Goal: Communication & Community: Connect with others

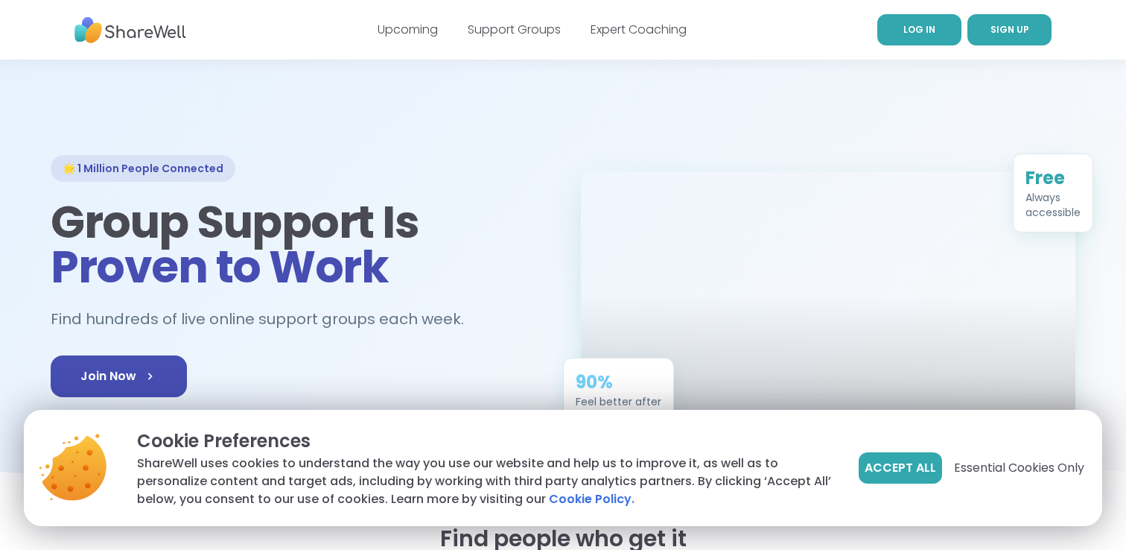
click at [923, 36] on span "LOG IN" at bounding box center [919, 29] width 32 height 13
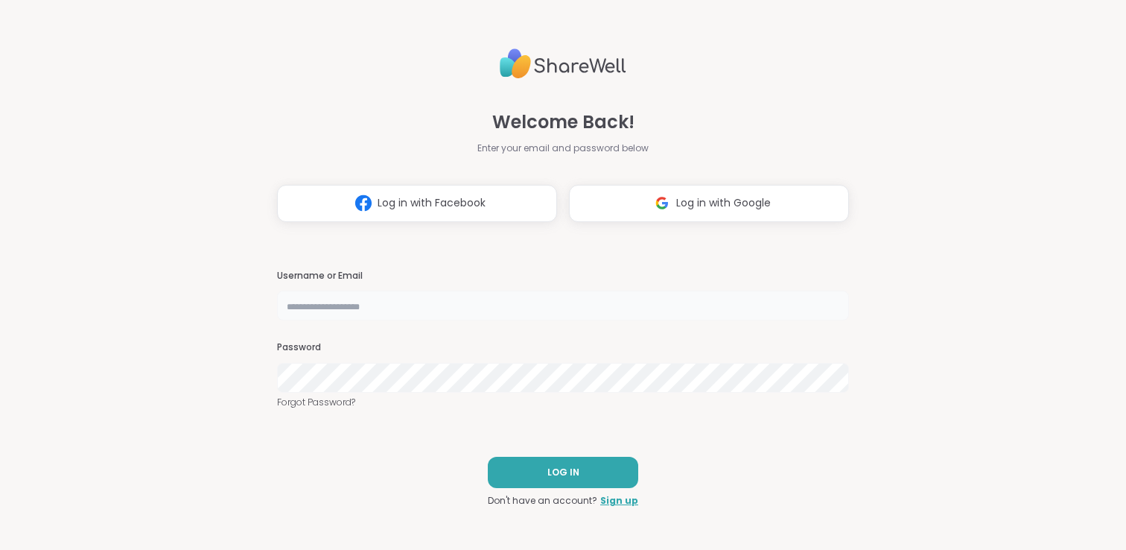
click at [622, 304] on input "text" at bounding box center [563, 305] width 572 height 30
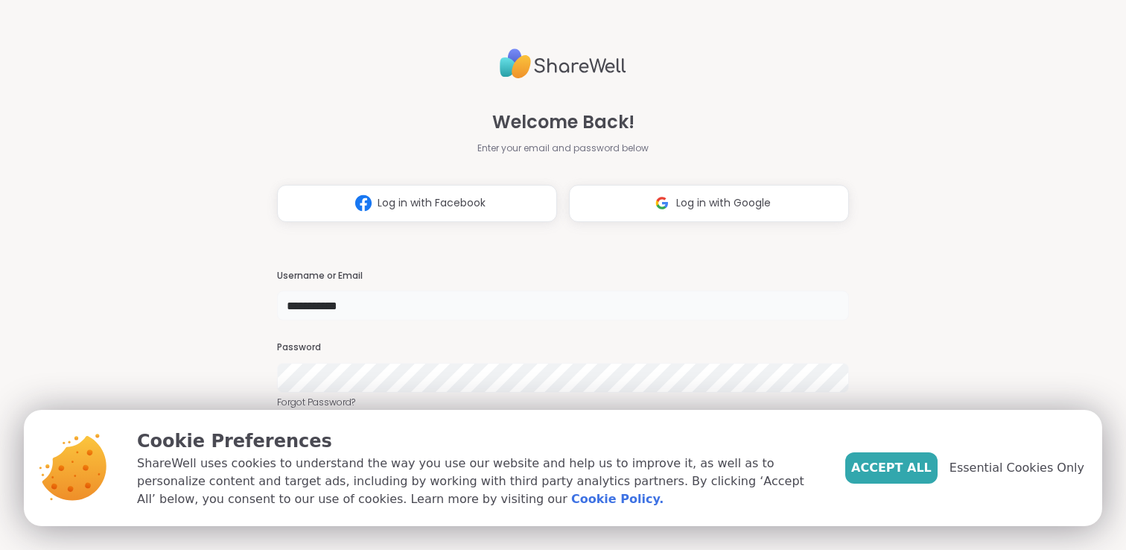
type input "**********"
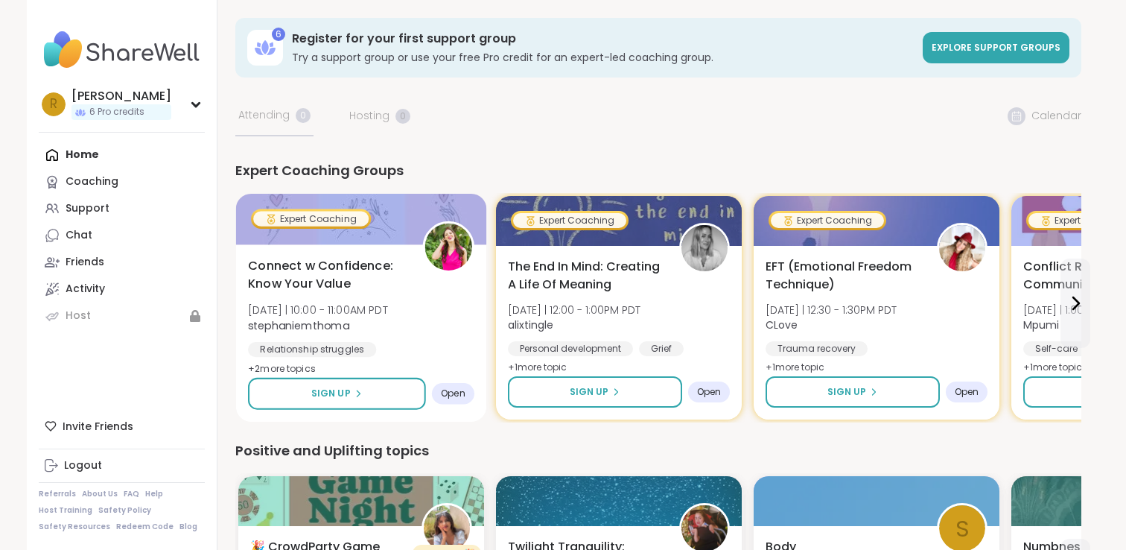
click at [453, 315] on div "Connect w Confidence: Know Your Value [DATE] | 10:00 - 11:00AM PDT stephaniemth…" at bounding box center [361, 317] width 226 height 121
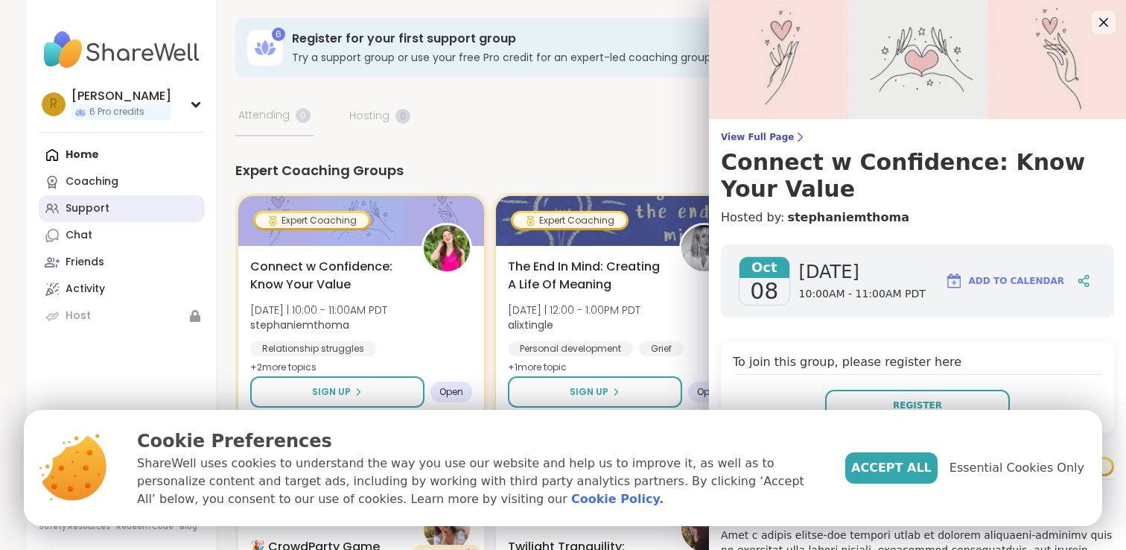
click at [164, 198] on link "Support" at bounding box center [122, 208] width 166 height 27
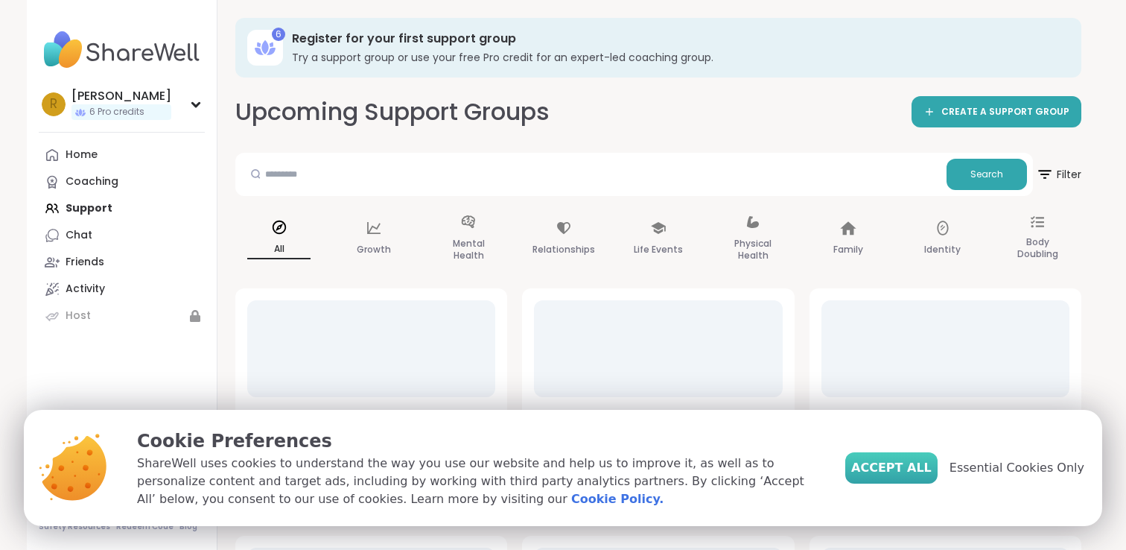
click at [885, 466] on span "Accept All" at bounding box center [891, 468] width 80 height 18
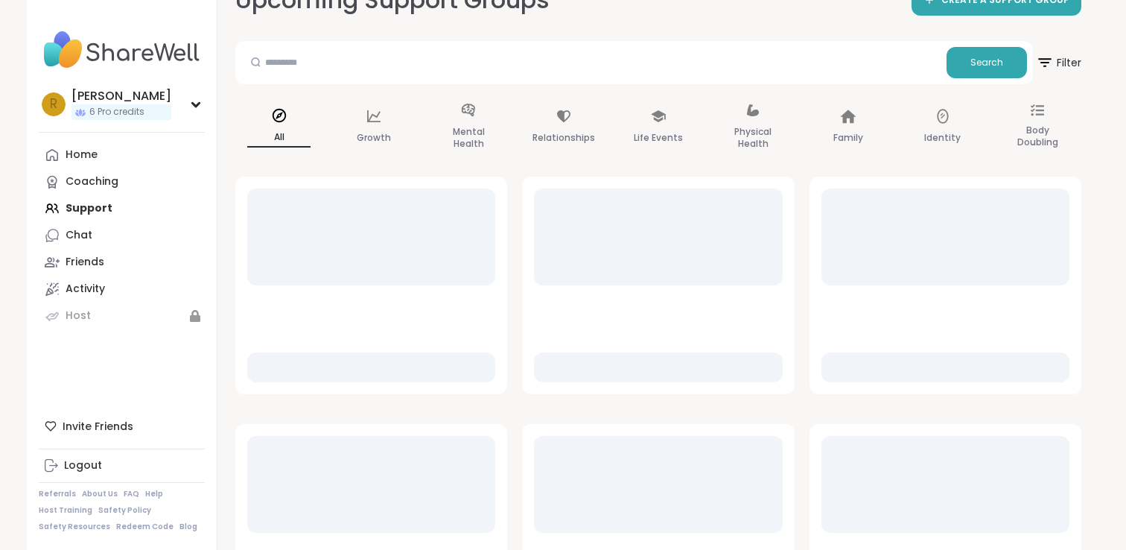
scroll to position [115, 0]
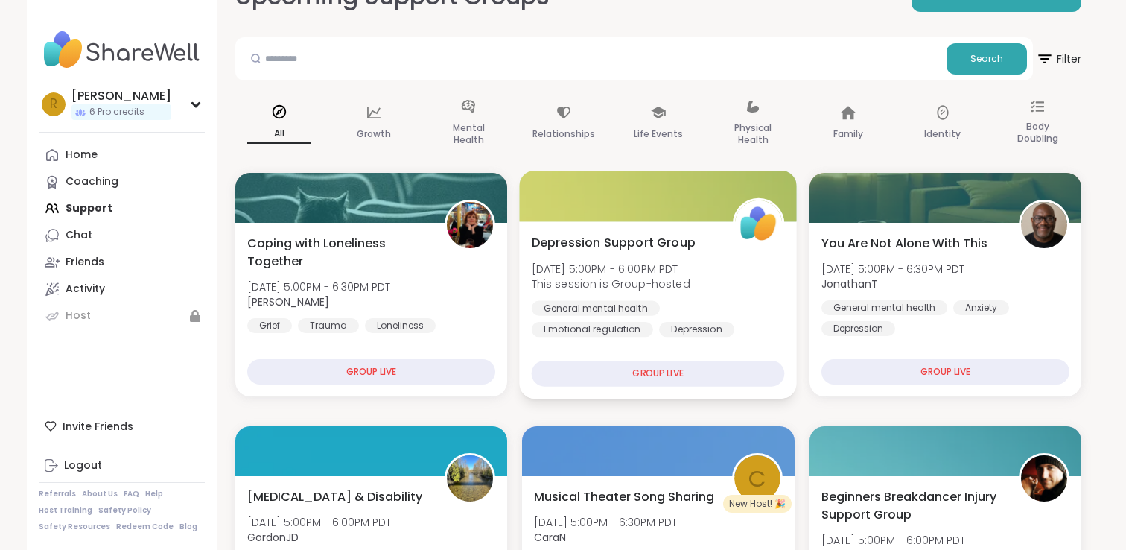
click at [653, 322] on div "Emotional regulation" at bounding box center [592, 329] width 121 height 15
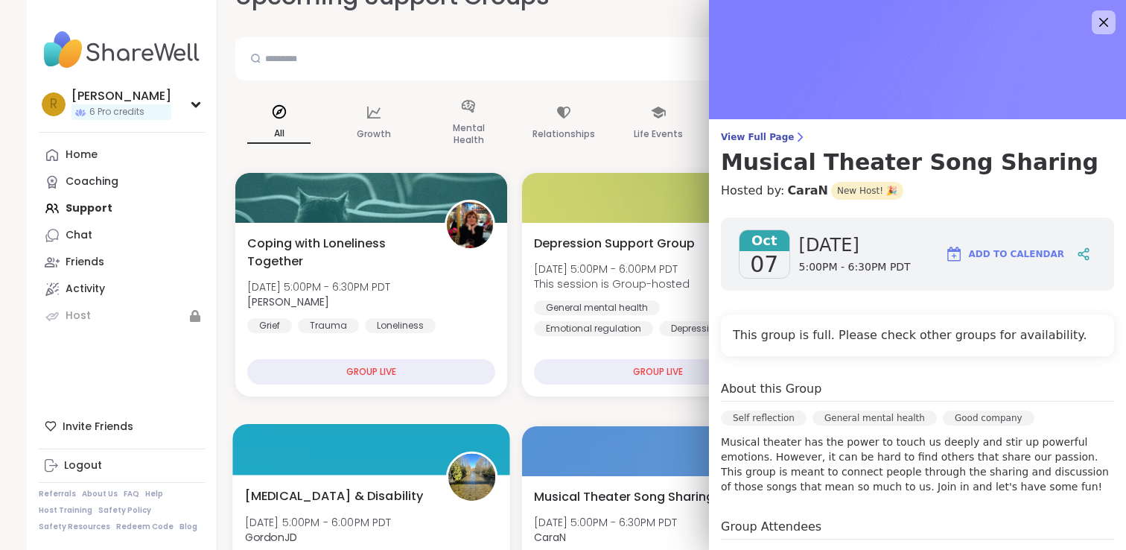
click at [465, 476] on img at bounding box center [471, 476] width 47 height 47
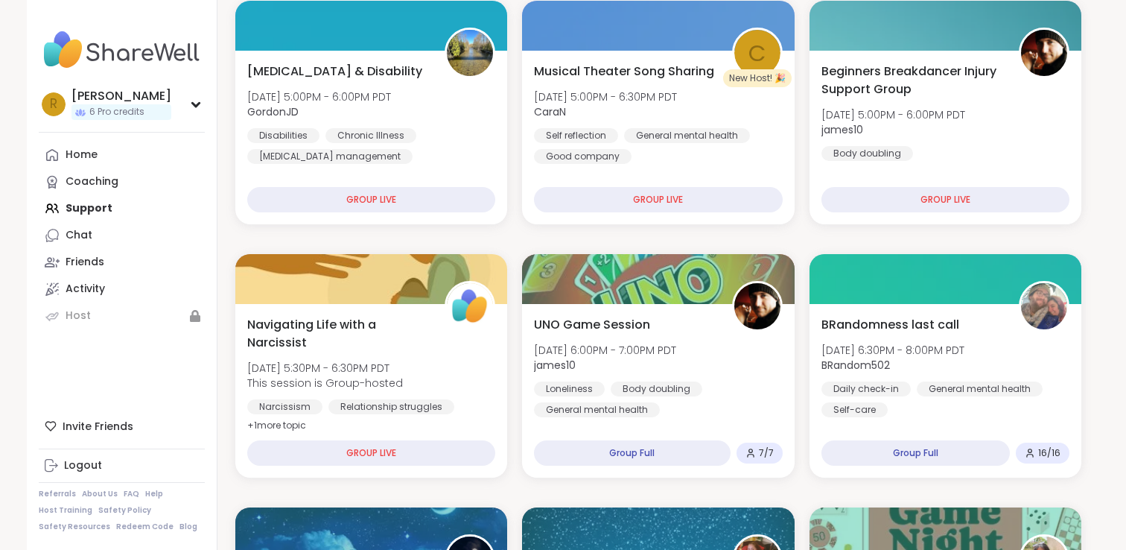
scroll to position [548, 0]
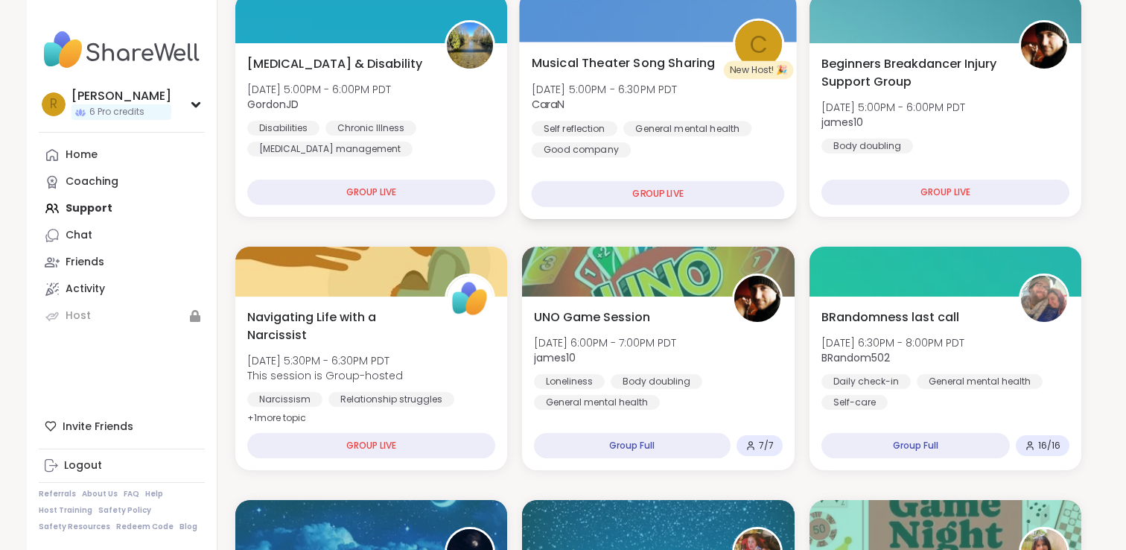
click at [646, 109] on span "CaraN" at bounding box center [605, 104] width 146 height 15
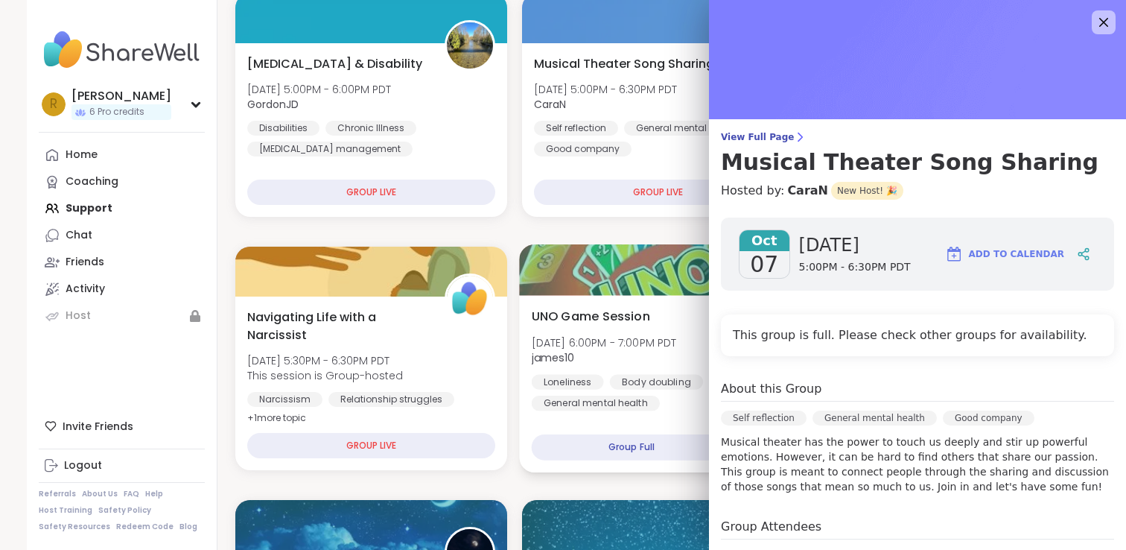
click at [601, 317] on span "UNO Game Session" at bounding box center [591, 316] width 118 height 18
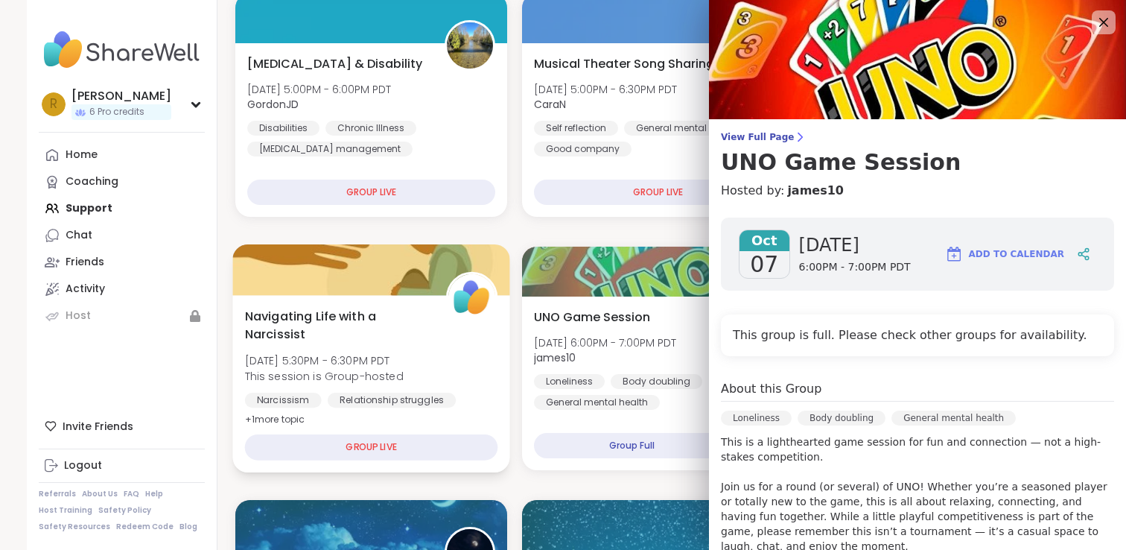
click at [462, 408] on div "Narcissism Relationship struggles Emotional abuse" at bounding box center [371, 410] width 253 height 36
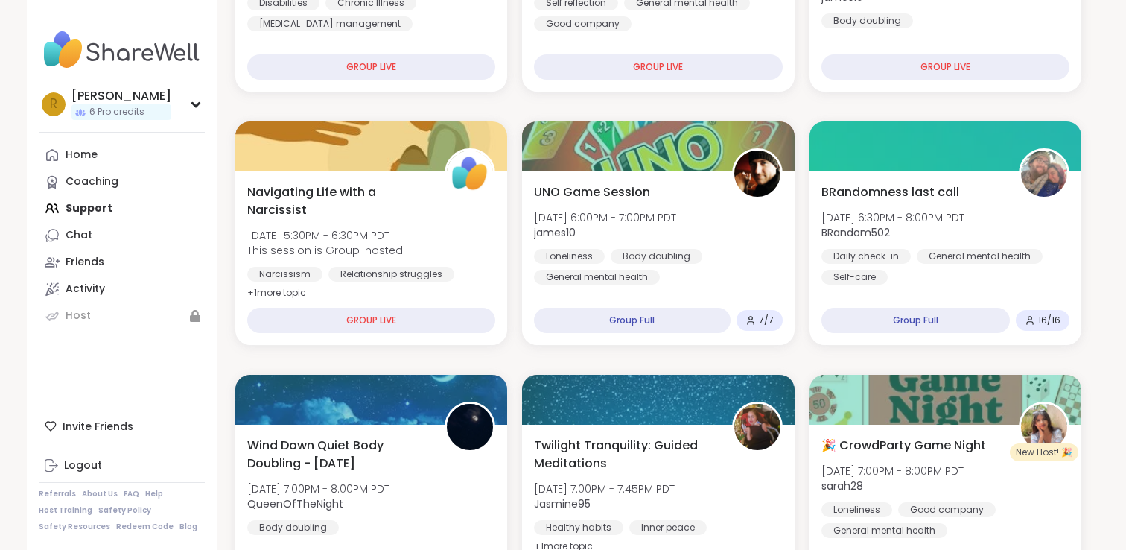
scroll to position [769, 0]
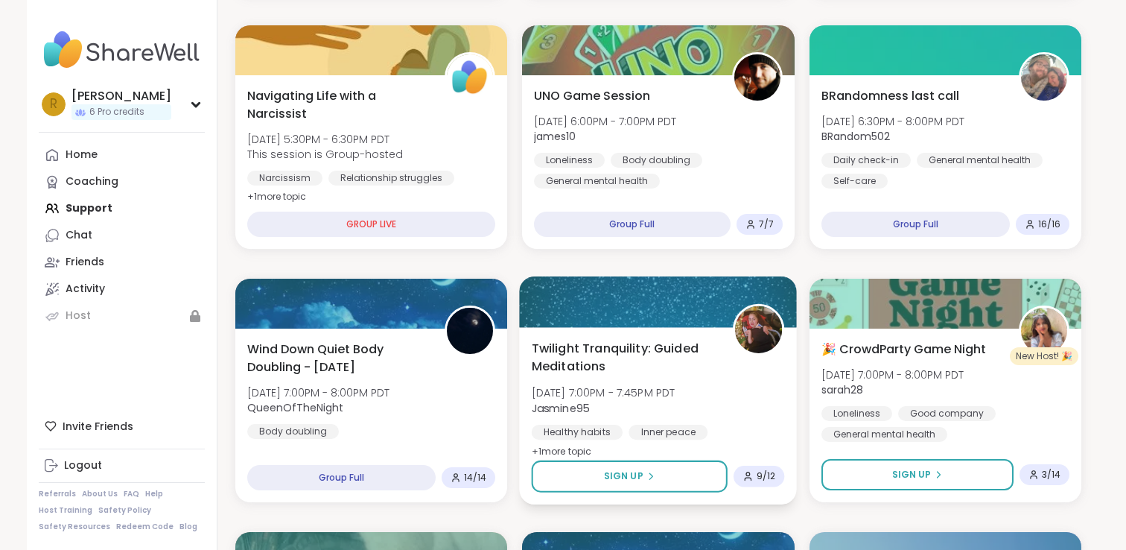
click at [608, 357] on span "Twilight Tranquility: Guided Meditations" at bounding box center [624, 357] width 185 height 36
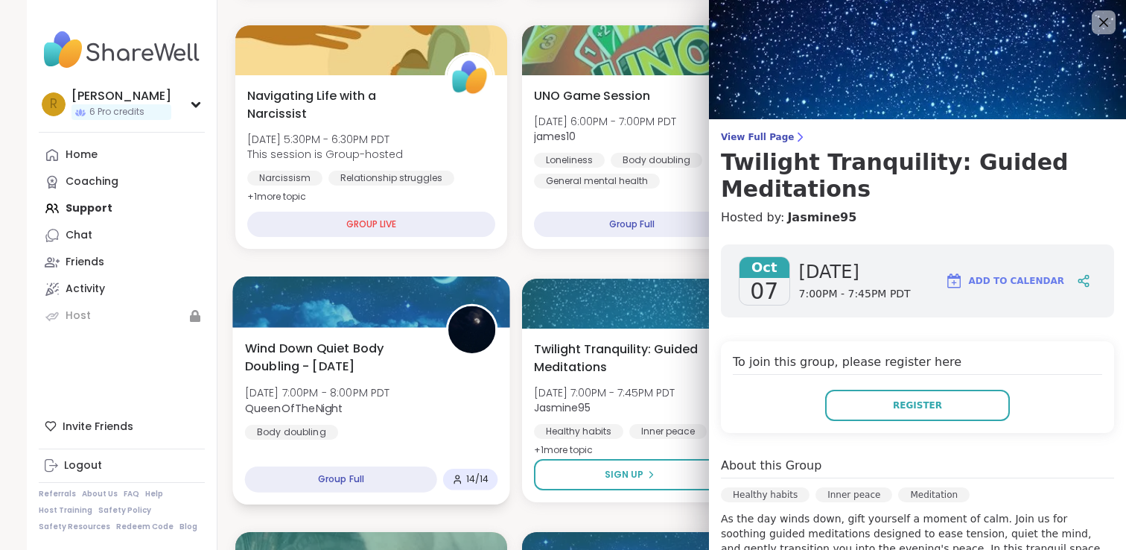
click at [445, 410] on div "Wind Down Quiet Body Doubling - Tuesday Tue, Oct 07 | 7:00PM - 8:00PM PDT Queen…" at bounding box center [371, 389] width 253 height 101
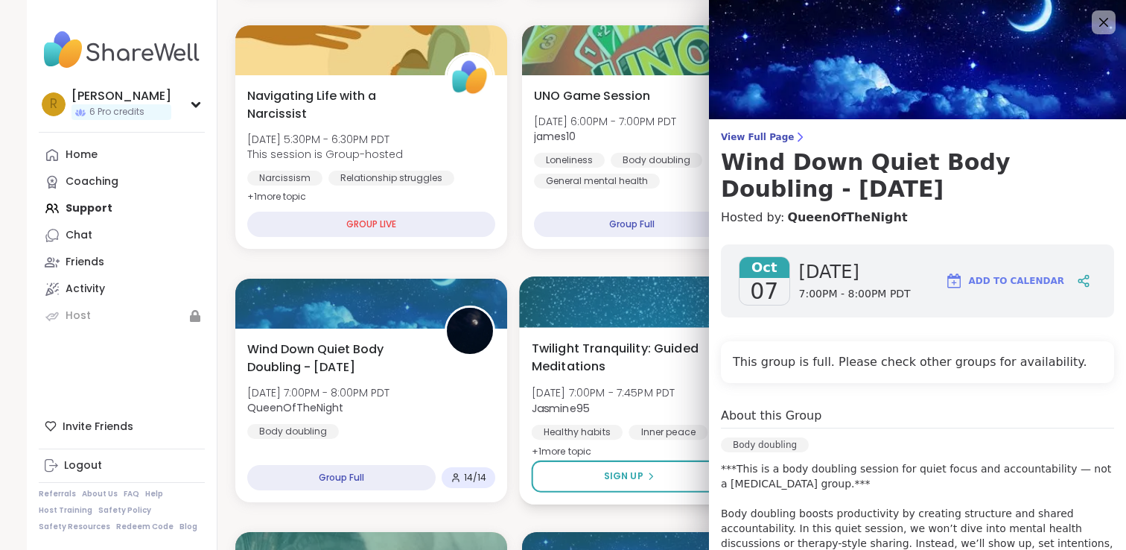
click at [528, 439] on div "Twilight Tranquility: Guided Meditations Tue, Oct 07 | 7:00PM - 7:45PM PDT Jasm…" at bounding box center [659, 415] width 278 height 177
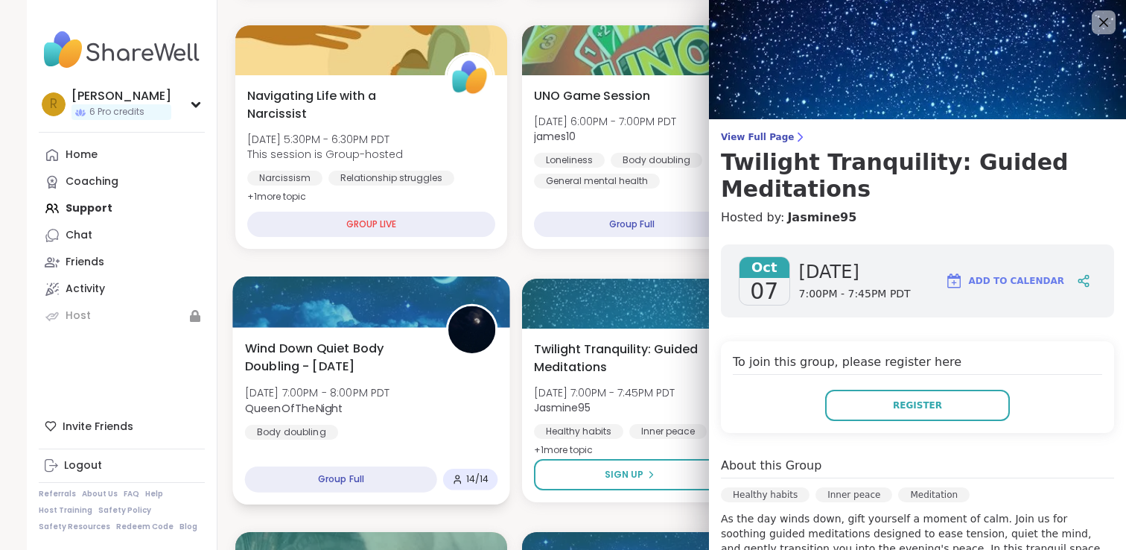
click at [501, 465] on div "Wind Down Quiet Body Doubling - Tuesday Tue, Oct 07 | 7:00PM - 8:00PM PDT Queen…" at bounding box center [371, 415] width 278 height 177
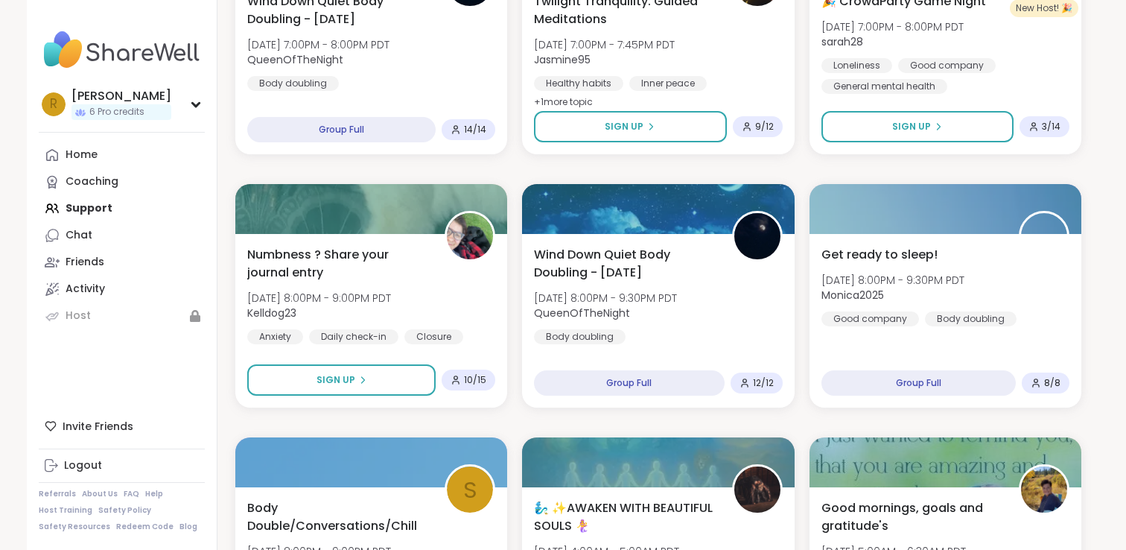
scroll to position [1337, 0]
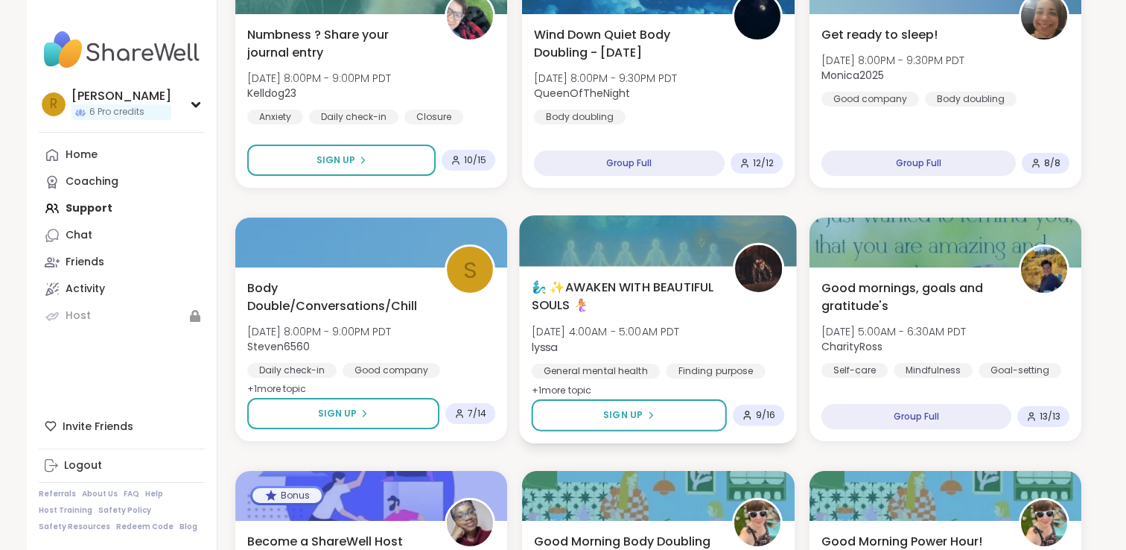
click at [608, 278] on div "🧞‍♂️ ✨AWAKEN WITH BEAUTIFUL SOULS 🧜‍♀️ Wed, Oct 08 | 4:00AM - 5:00AM PDT lyssa …" at bounding box center [659, 354] width 278 height 177
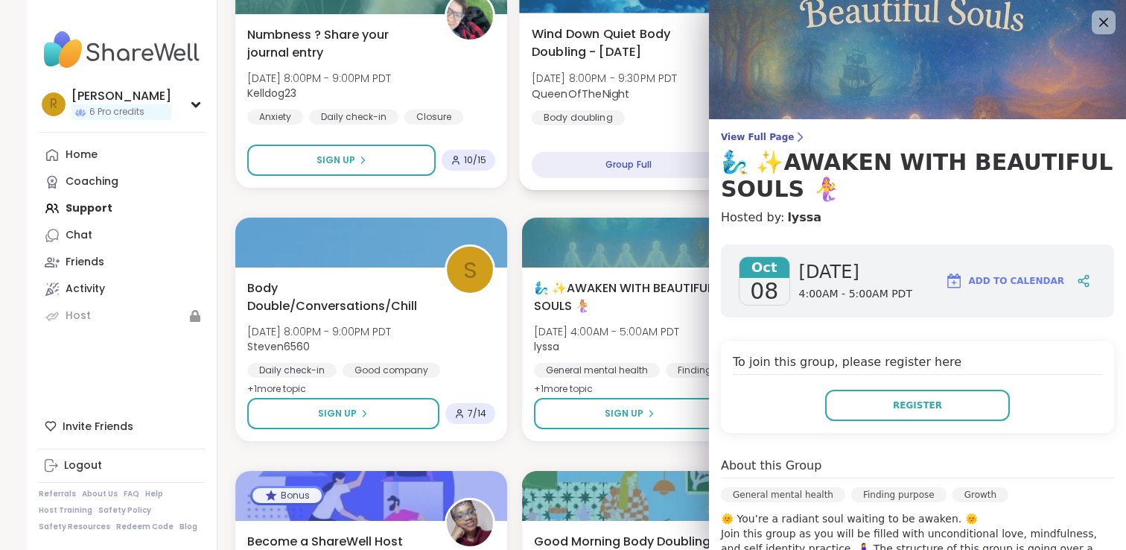
click at [654, 84] on span "Tue, Oct 07 | 8:00PM - 9:30PM PDT" at bounding box center [605, 78] width 146 height 15
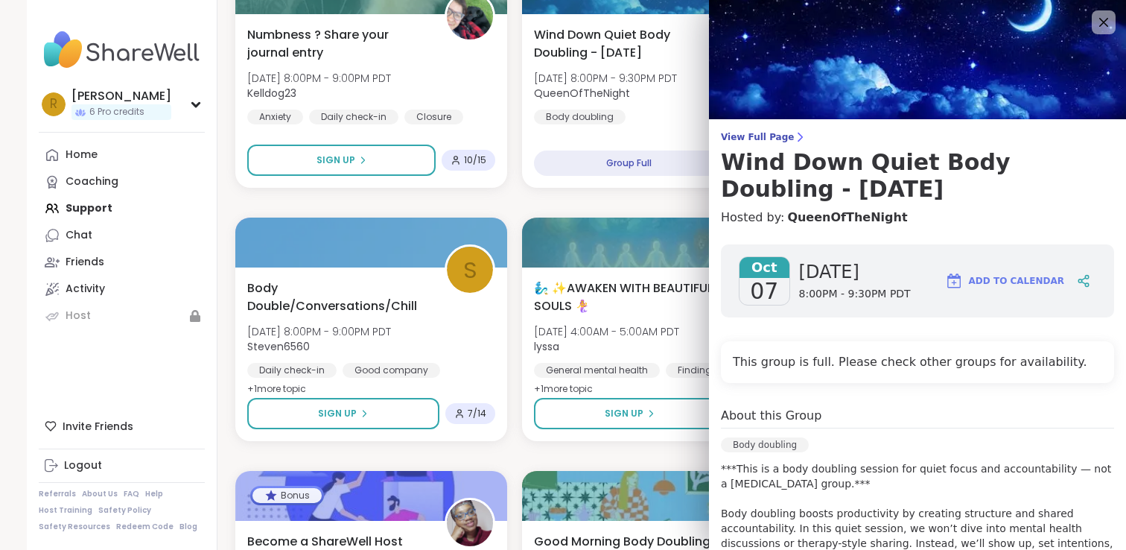
click at [515, 257] on div "Coping with Loneliness Together Tue, Oct 07 | 5:00PM - 6:30PM PDT Judy Grief Tr…" at bounding box center [658, 456] width 846 height 3008
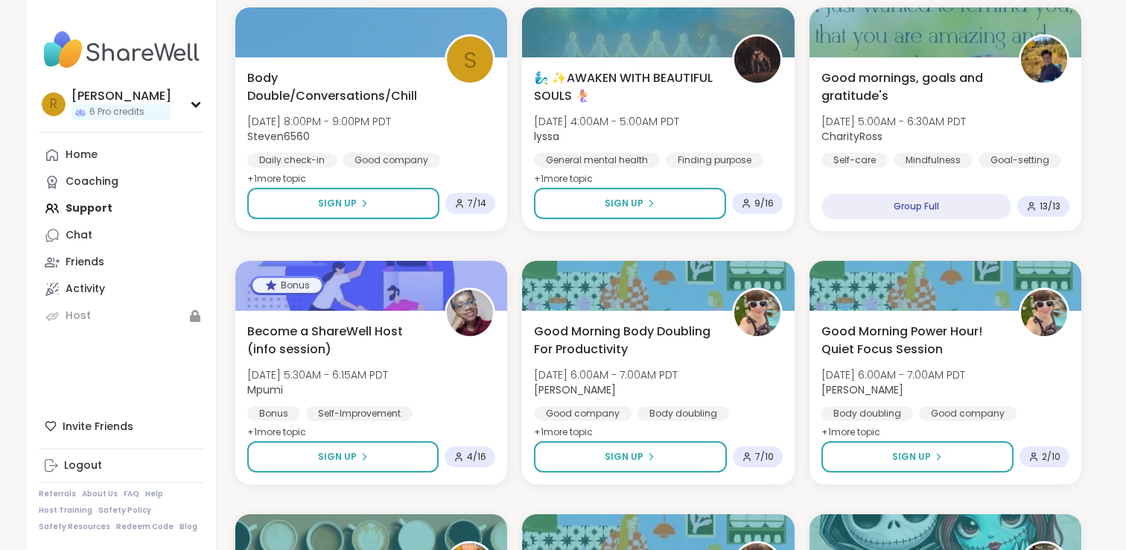
scroll to position [1672, 0]
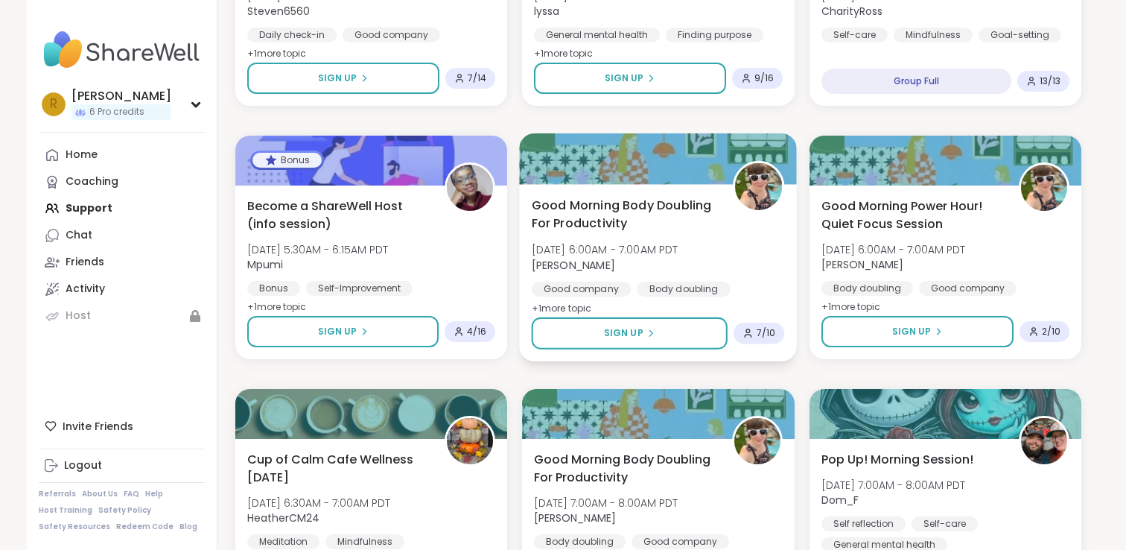
click at [585, 253] on span "Wed, Oct 08 | 6:00AM - 7:00AM PDT" at bounding box center [605, 249] width 147 height 15
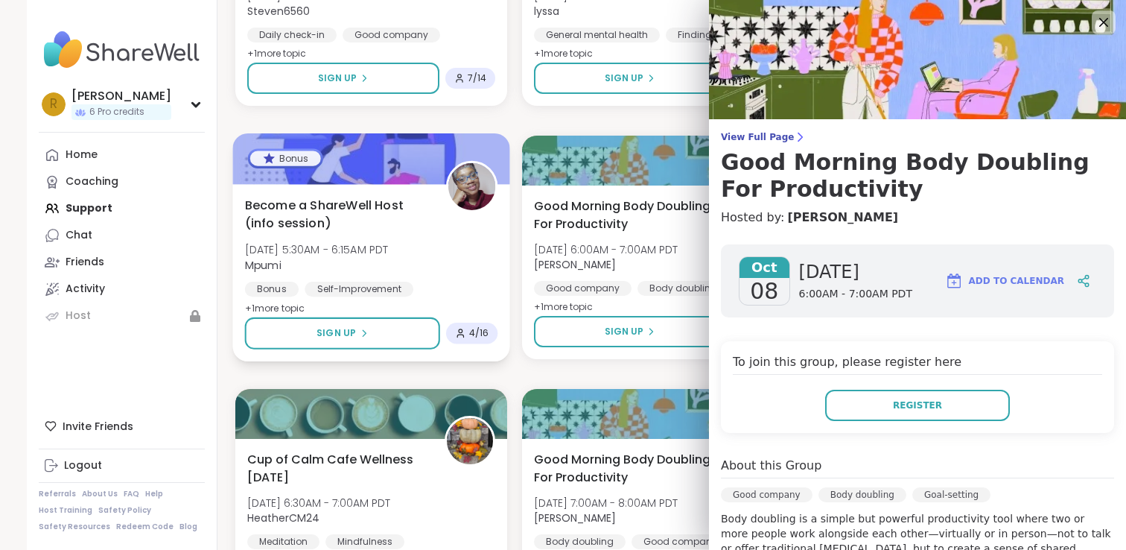
click at [468, 281] on div "Bonus Self-Improvement ShareWell Hosts" at bounding box center [371, 299] width 253 height 36
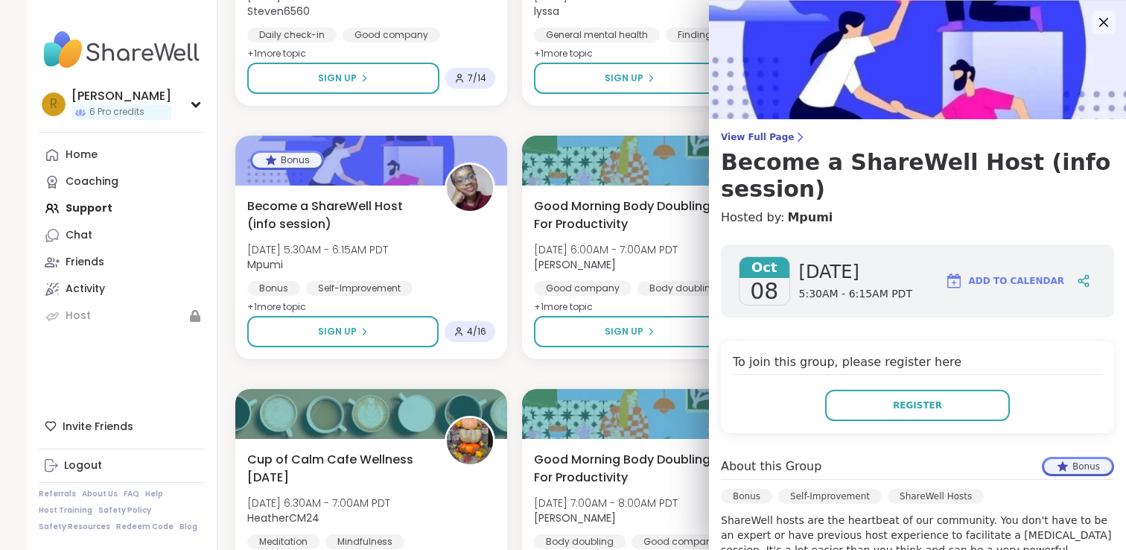
click at [517, 274] on div "Coping with Loneliness Together Tue, Oct 07 | 5:00PM - 6:30PM PDT Judy Grief Tr…" at bounding box center [658, 121] width 846 height 3008
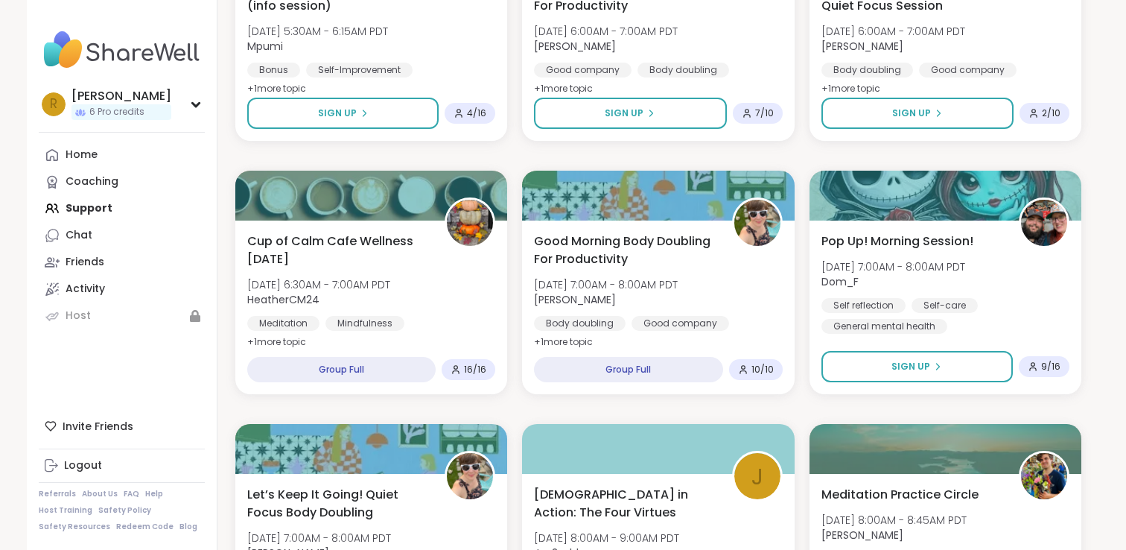
scroll to position [1972, 0]
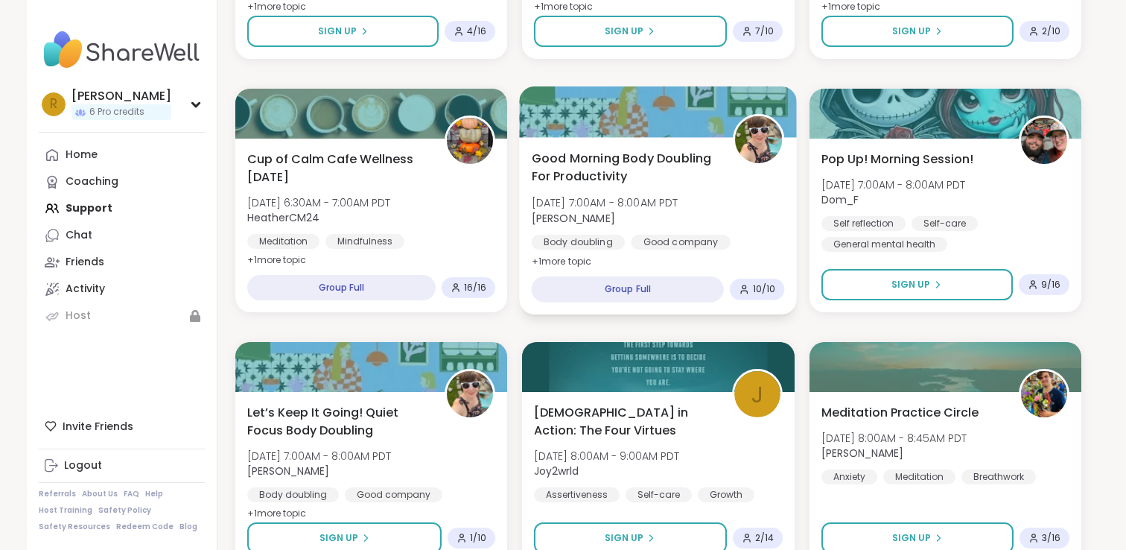
click at [561, 236] on div "Body doubling" at bounding box center [578, 242] width 93 height 15
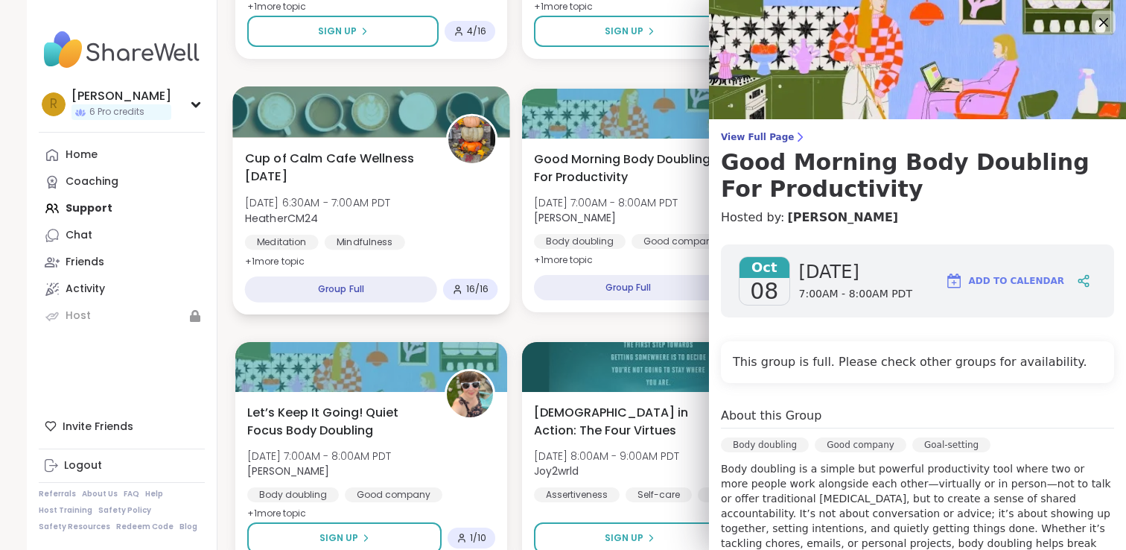
click at [442, 252] on div "Meditation Mindfulness Healthy habits" at bounding box center [371, 253] width 253 height 36
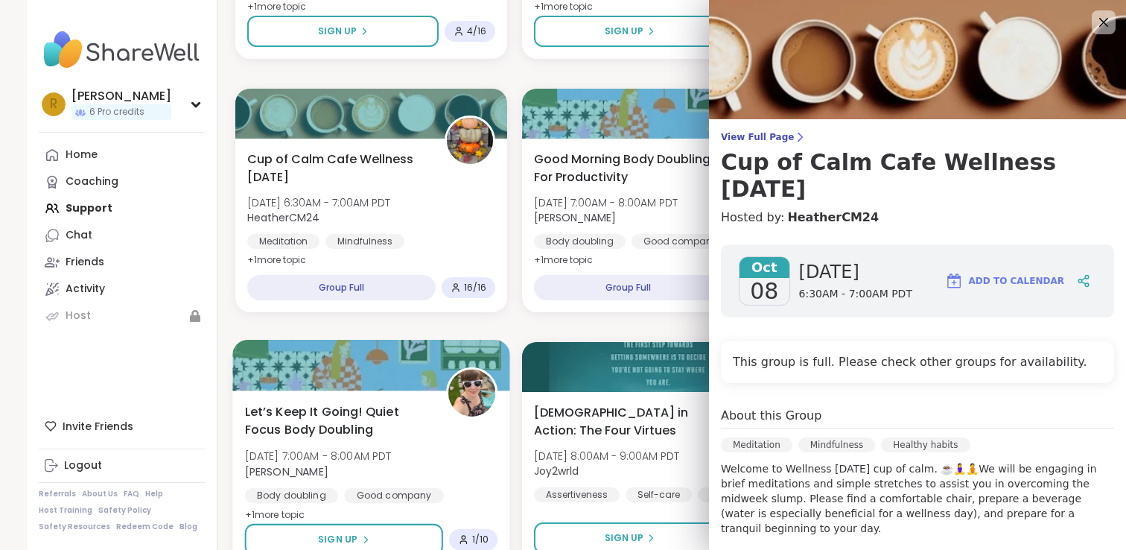
click at [495, 357] on div at bounding box center [371, 365] width 278 height 51
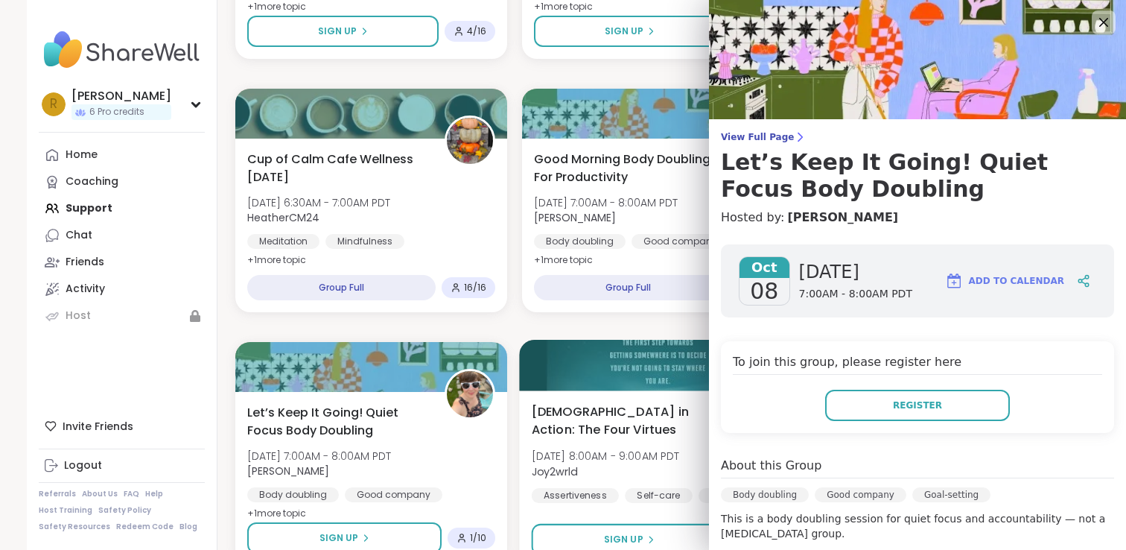
click at [566, 366] on div at bounding box center [659, 365] width 278 height 51
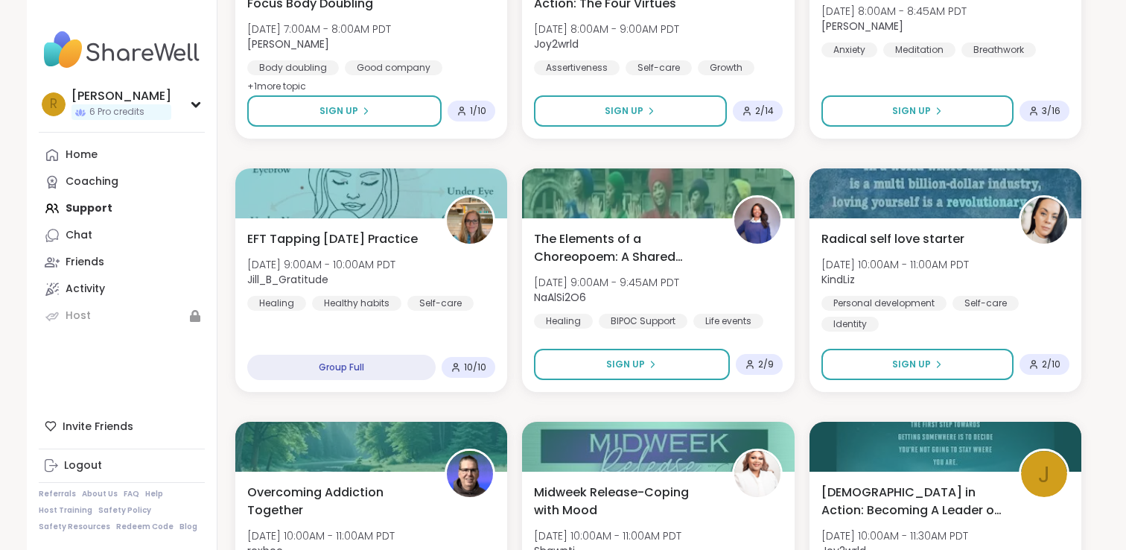
scroll to position [2400, 0]
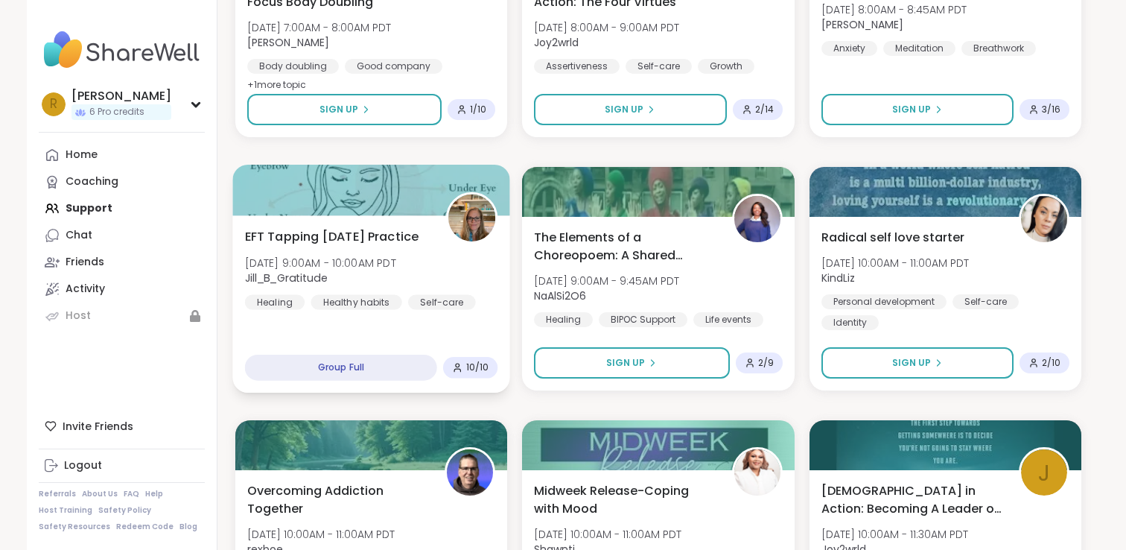
click at [495, 306] on div "EFT Tapping Wednesday Practice Wed, Oct 08 | 9:00AM - 10:00AM PDT Jill_B_Gratit…" at bounding box center [371, 268] width 253 height 82
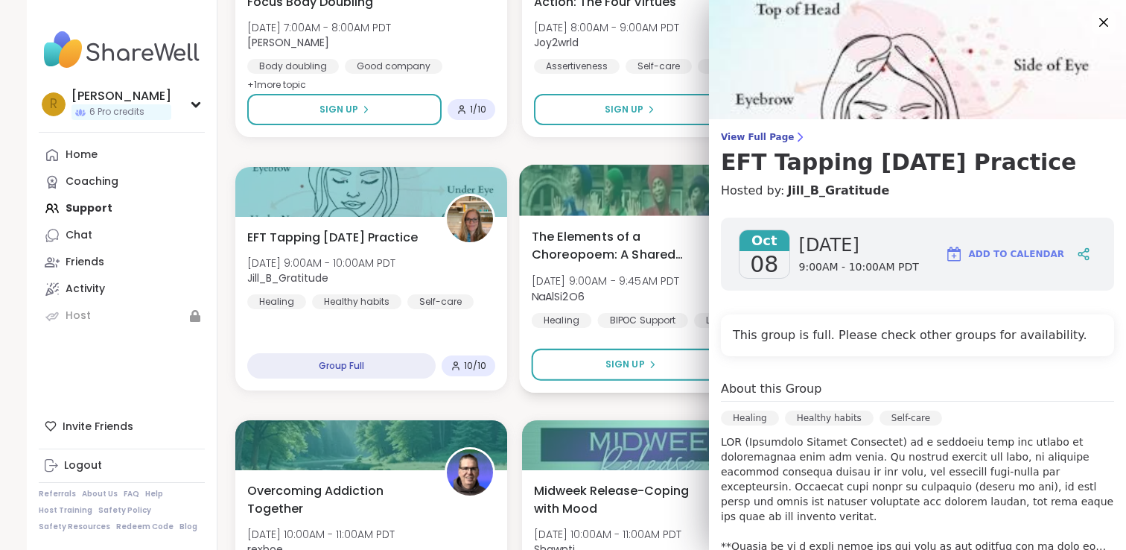
click at [526, 305] on div "The Elements of a Choreopoem: A Shared Healing Wed, Oct 08 | 9:00AM - 9:45AM PD…" at bounding box center [659, 303] width 278 height 177
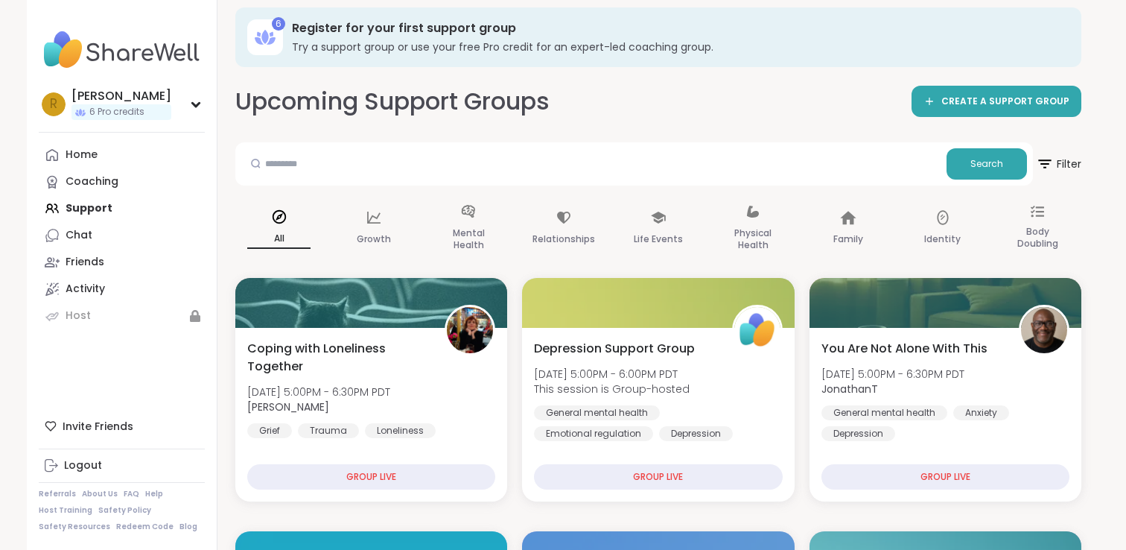
scroll to position [0, 0]
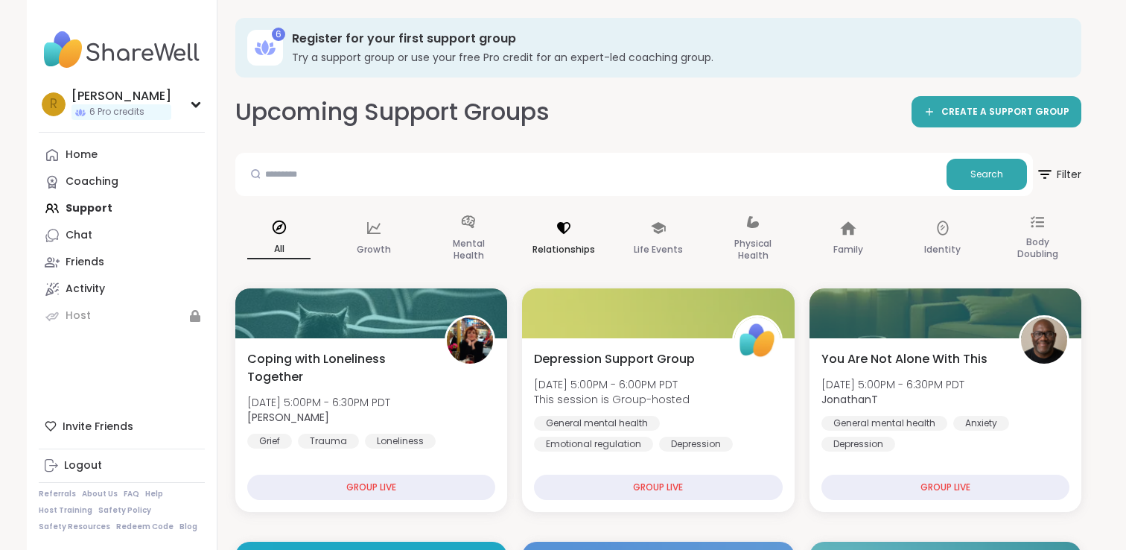
click at [555, 227] on div "Relationships" at bounding box center [563, 239] width 87 height 74
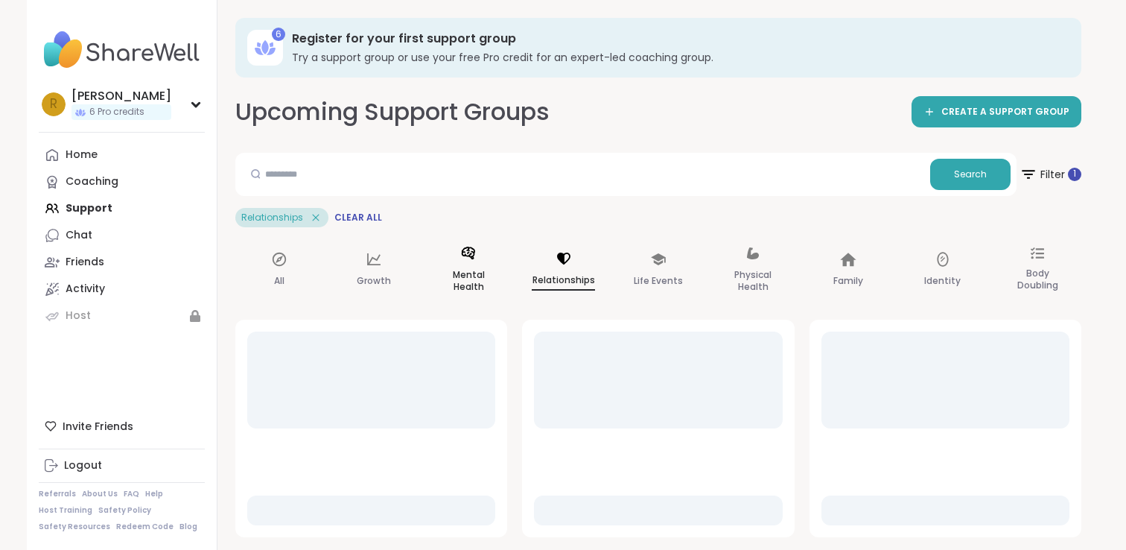
click at [481, 264] on div "Mental Health" at bounding box center [468, 270] width 87 height 74
click at [617, 268] on div "Life Events" at bounding box center [657, 271] width 87 height 76
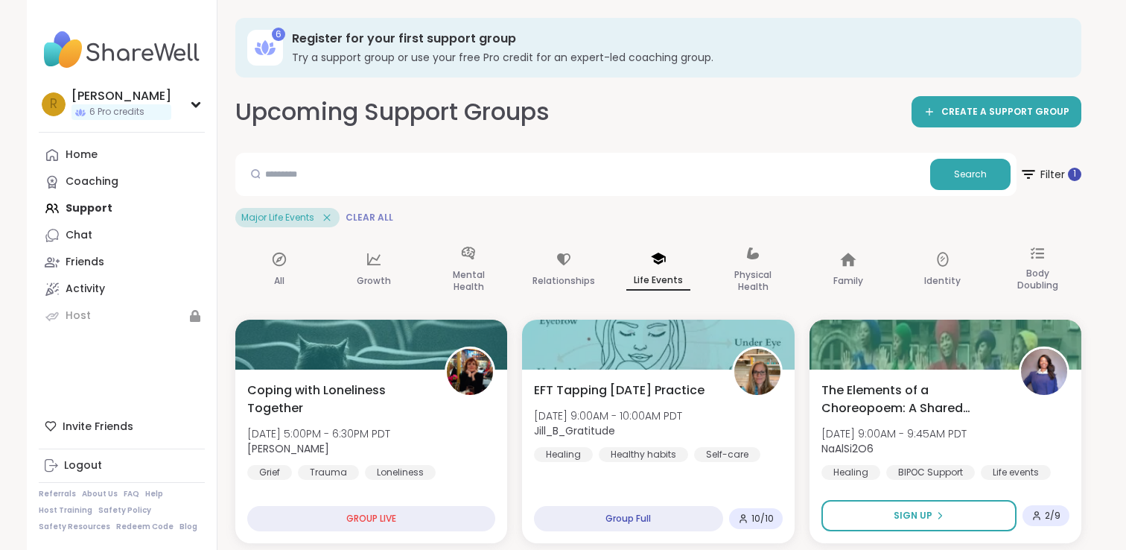
click at [359, 217] on span "Clear All" at bounding box center [369, 217] width 48 height 12
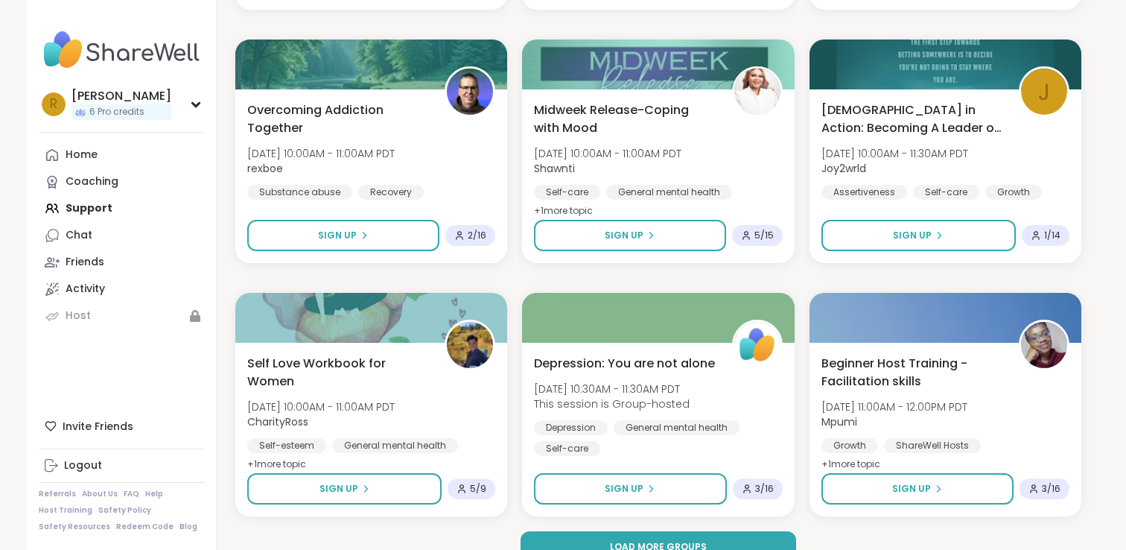
scroll to position [2808, 0]
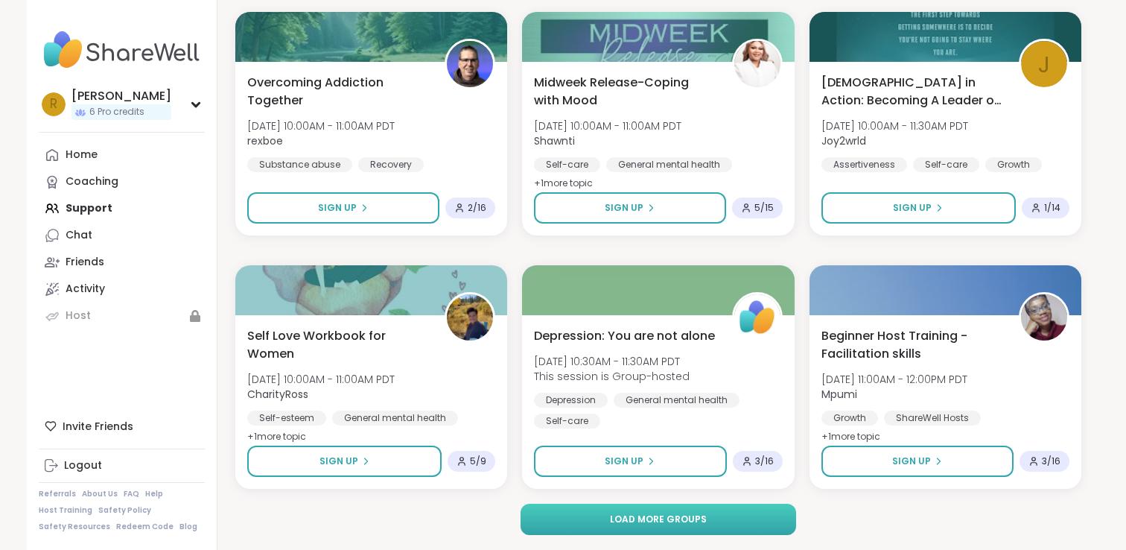
click at [533, 511] on button "Load more groups" at bounding box center [658, 518] width 276 height 31
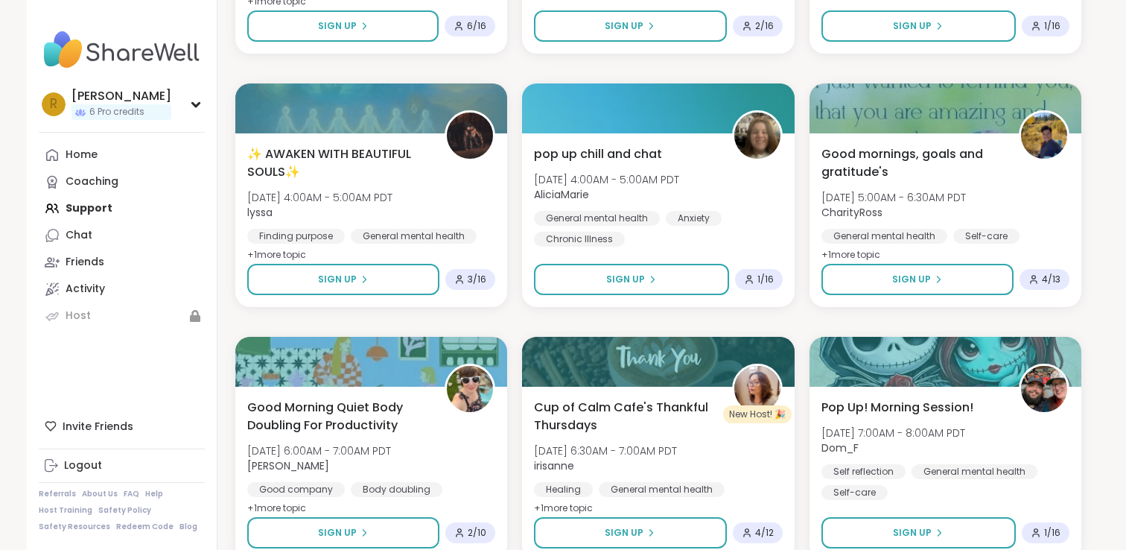
scroll to position [5846, 0]
